Goal: Information Seeking & Learning: Learn about a topic

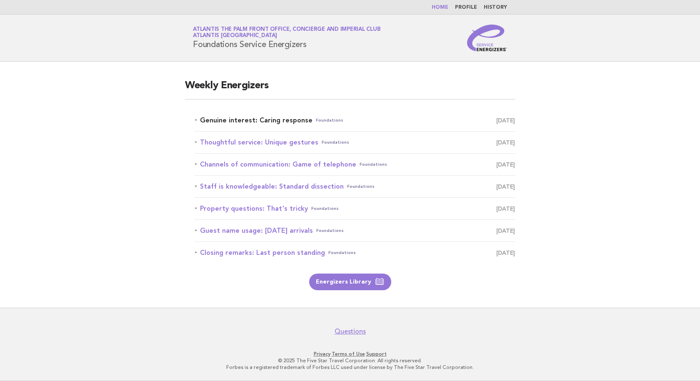
click at [257, 120] on link "Genuine interest: Caring response Foundations [DATE]" at bounding box center [355, 121] width 320 height 12
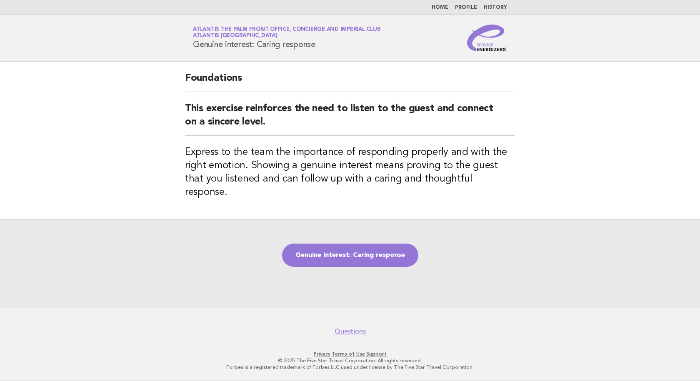
drag, startPoint x: 319, startPoint y: 46, endPoint x: 191, endPoint y: 50, distance: 127.6
click at [191, 50] on div "Service Energizers Atlantis The Palm Front Office, Concierge and Imperial Club …" at bounding box center [350, 38] width 338 height 27
copy h1 "Genuine interest: Caring response"
click at [279, 123] on h2 "This exercise reinforces the need to listen to the guest and connect on a since…" at bounding box center [350, 119] width 330 height 34
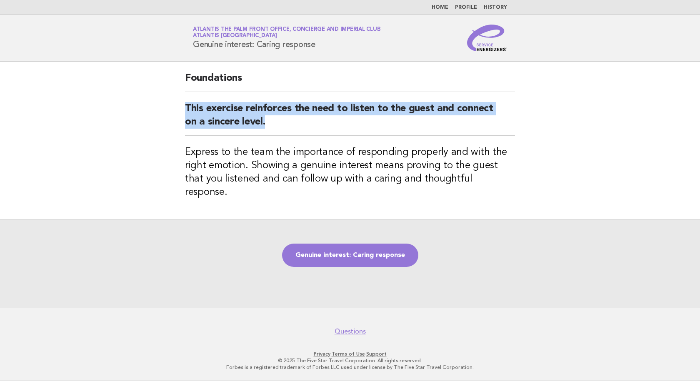
drag, startPoint x: 270, startPoint y: 122, endPoint x: 185, endPoint y: 105, distance: 86.2
click at [185, 105] on h2 "This exercise reinforces the need to listen to the guest and connect on a since…" at bounding box center [350, 119] width 330 height 34
copy h2 "This exercise reinforces the need to listen to the guest and connect on a since…"
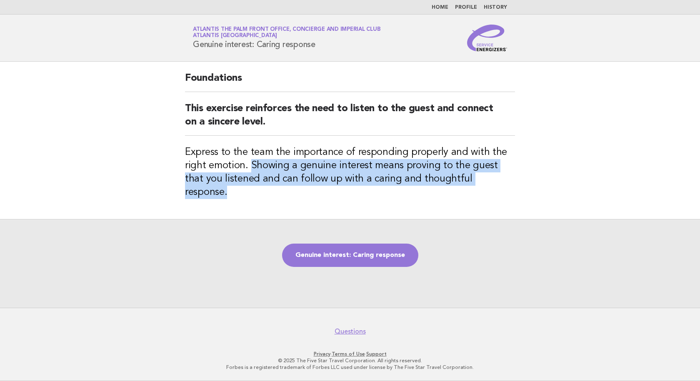
drag, startPoint x: 250, startPoint y: 167, endPoint x: 491, endPoint y: 181, distance: 240.8
click at [491, 181] on h3 "Express to the team the importance of responding properly and with the right em…" at bounding box center [350, 172] width 330 height 53
copy h3 "Showing a genuine interest means proving to the guest that you listened and can…"
